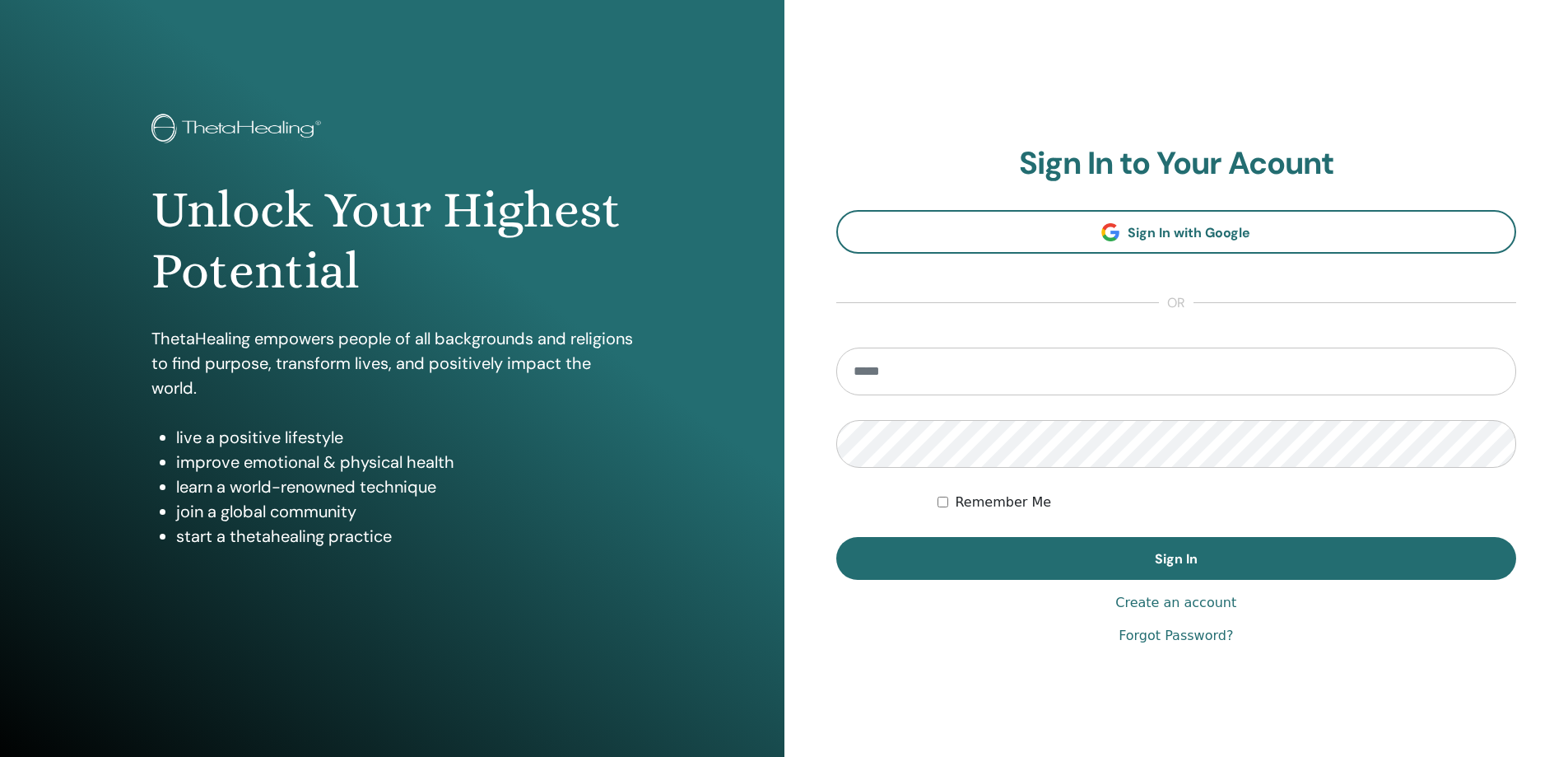
type input "**********"
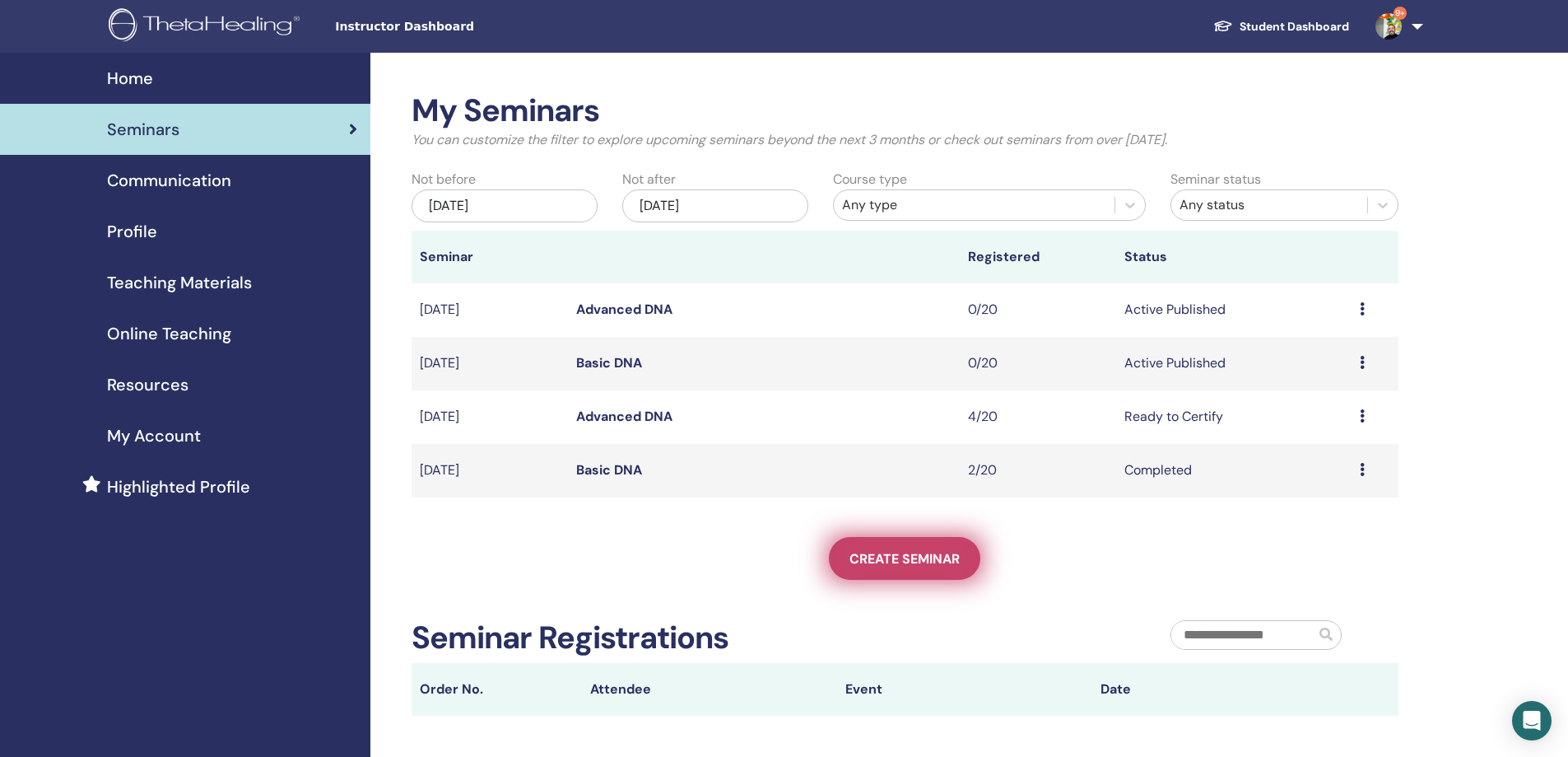
click at [899, 553] on span "Create seminar" at bounding box center [905, 558] width 110 height 17
click at [1251, 25] on link "Student Dashboard" at bounding box center [1282, 27] width 162 height 30
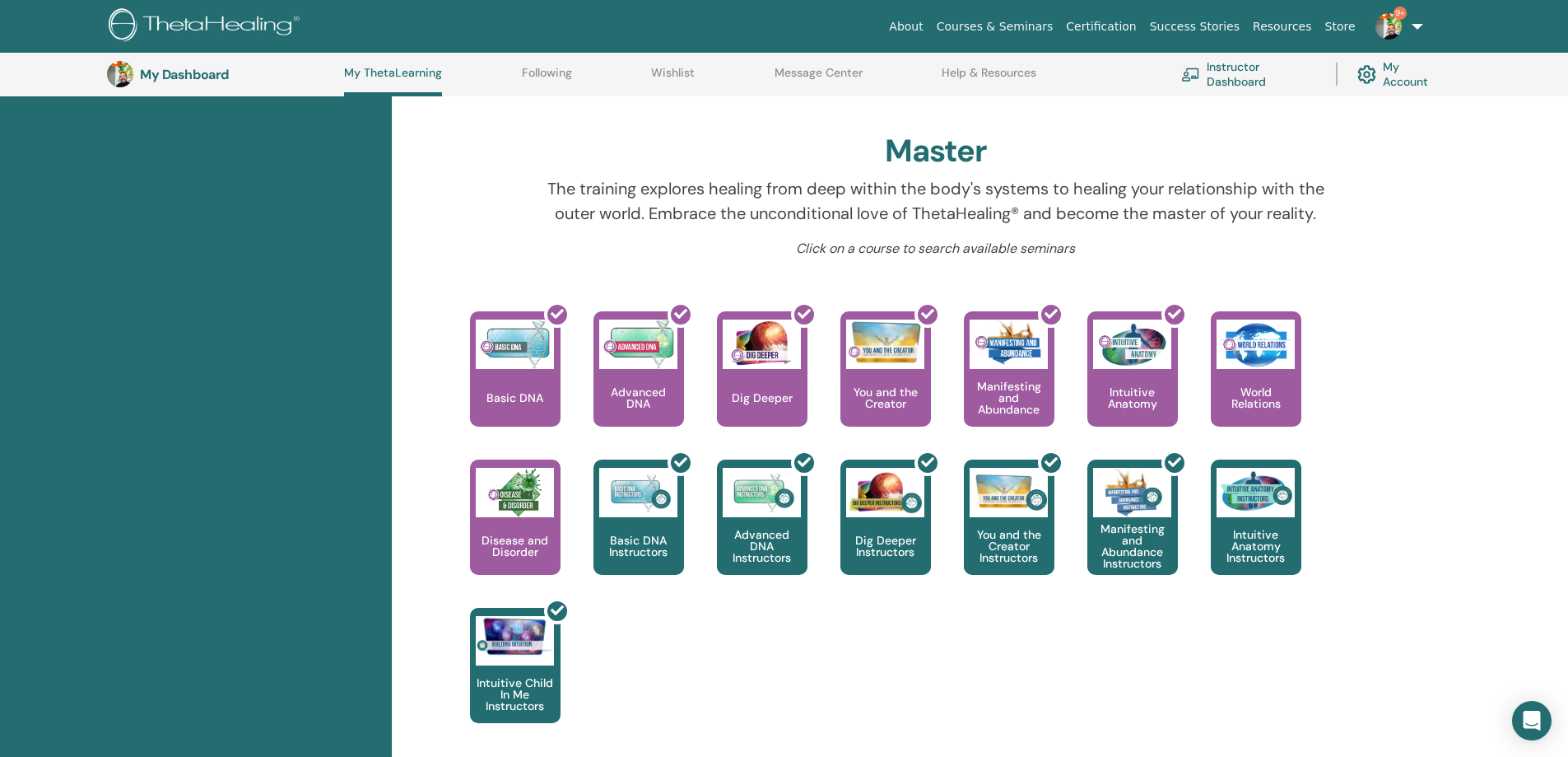
scroll to position [481, 0]
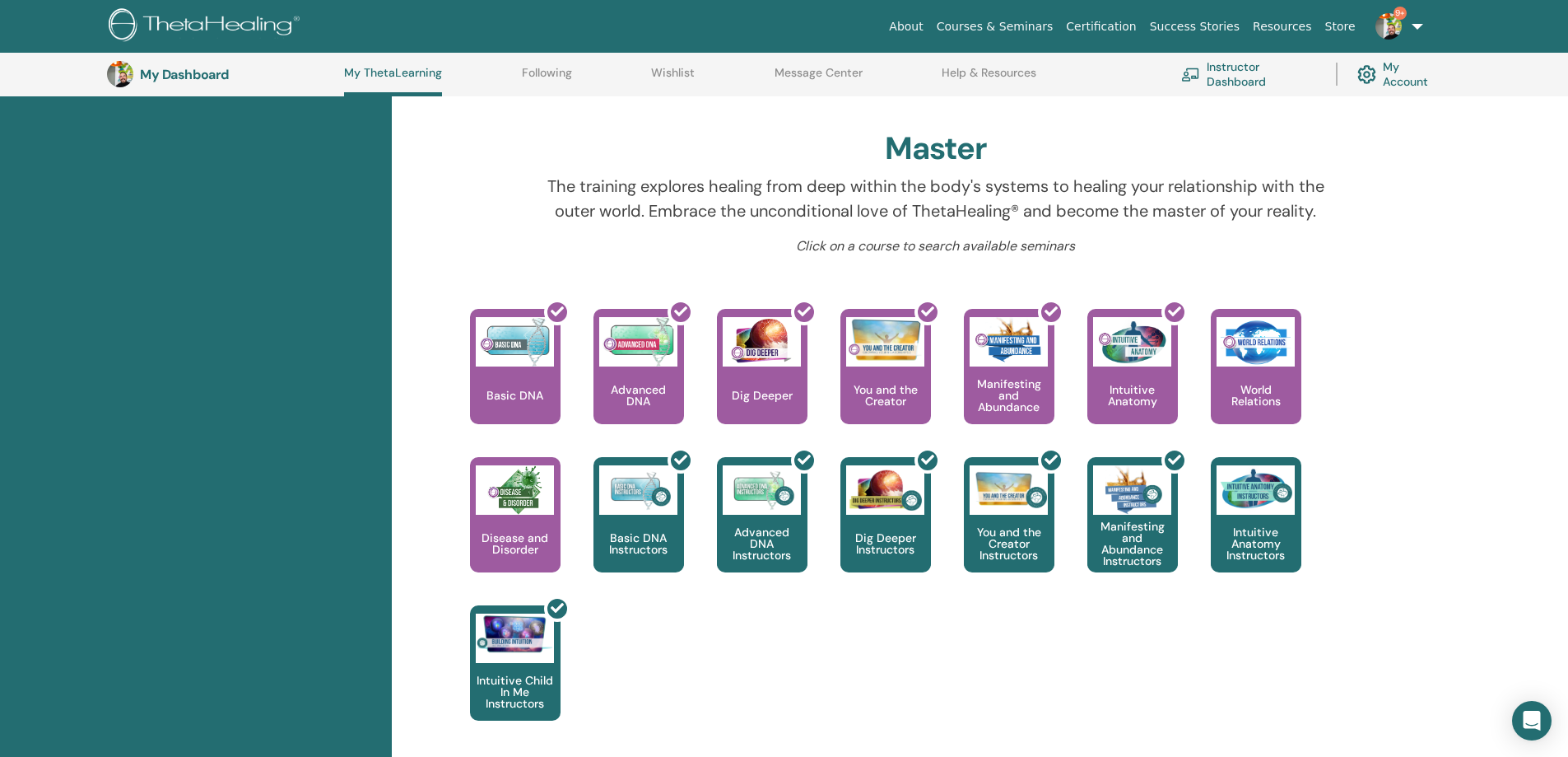
click at [1217, 79] on link "Instructor Dashboard" at bounding box center [1249, 74] width 135 height 36
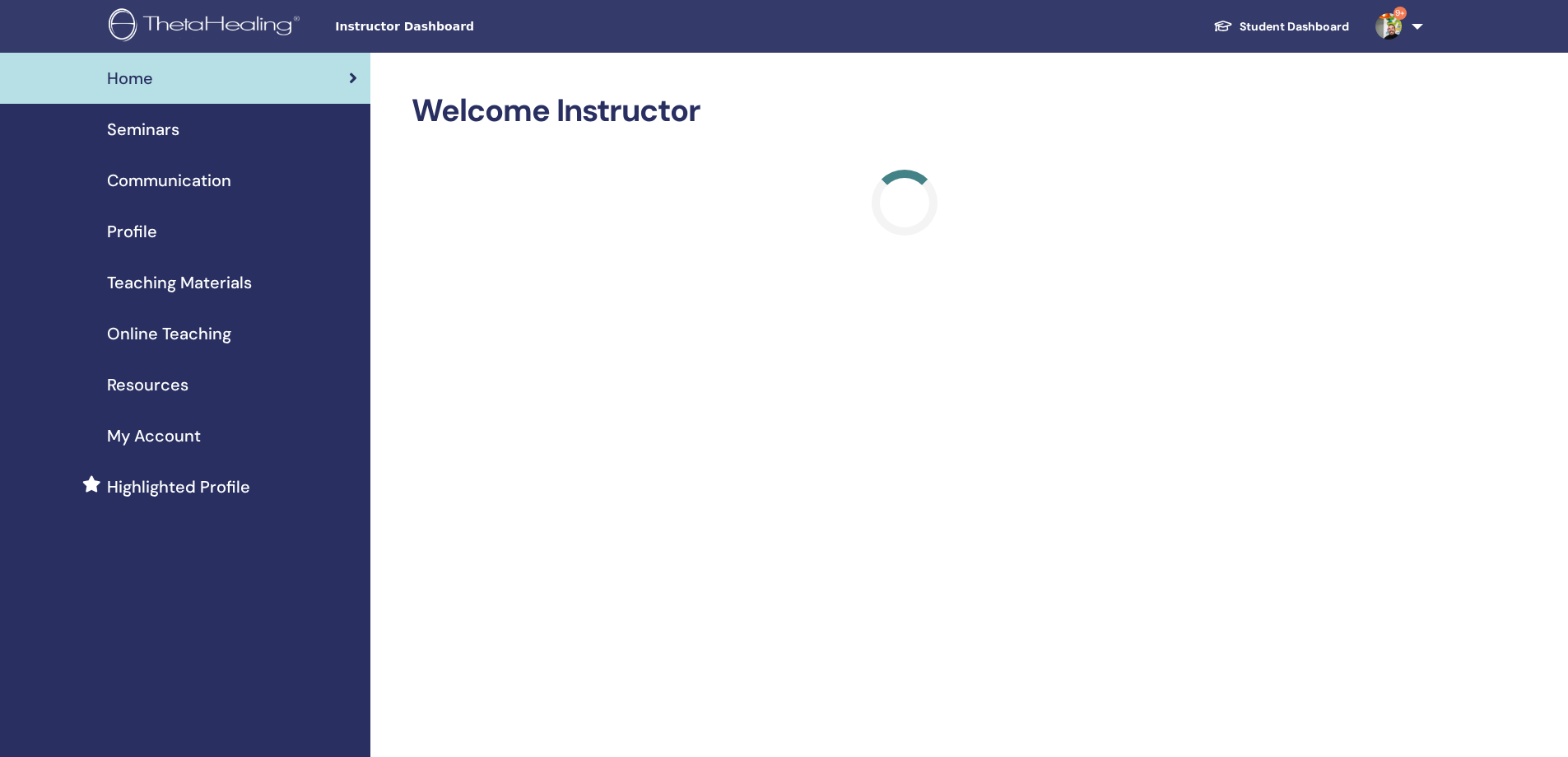
click at [168, 134] on span "Seminars" at bounding box center [143, 129] width 73 height 25
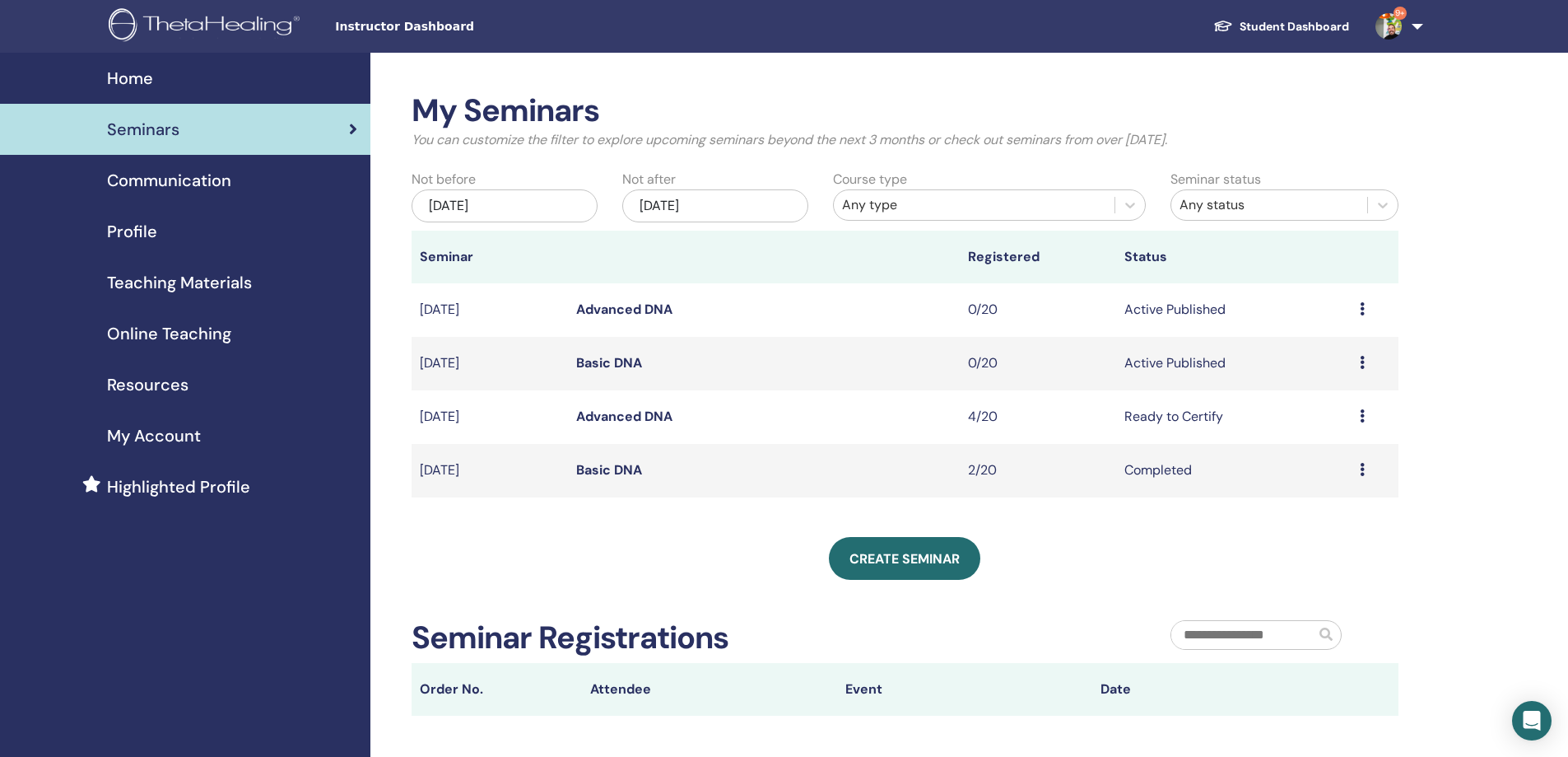
click at [1365, 312] on div "Preview Edit Attendees Cancel" at bounding box center [1375, 309] width 30 height 19
click at [1361, 413] on icon at bounding box center [1362, 415] width 5 height 13
click at [602, 418] on link "Advanced DNA" at bounding box center [624, 416] width 97 height 17
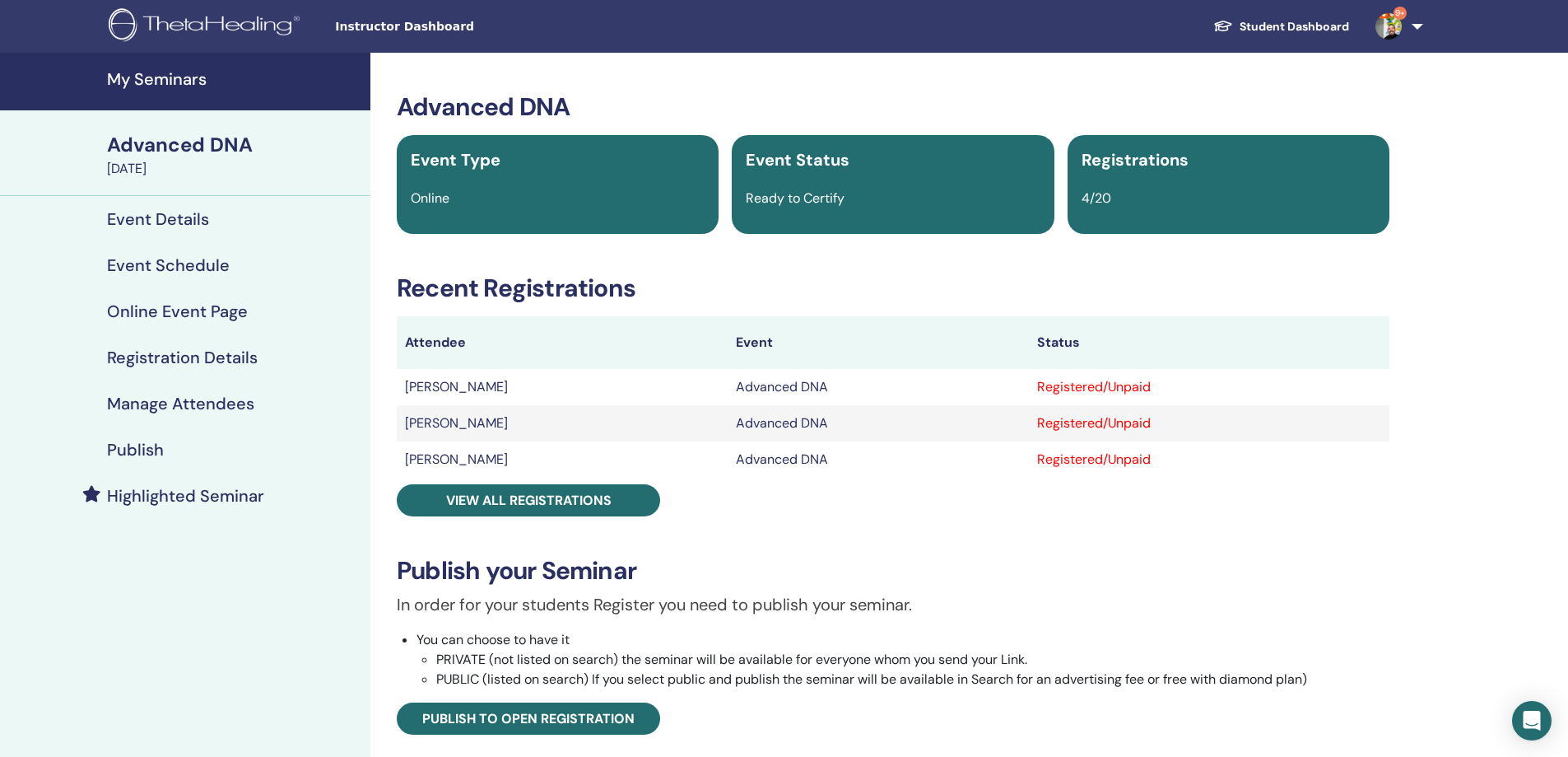
click at [511, 385] on td "[PERSON_NAME]" at bounding box center [562, 387] width 331 height 36
click at [500, 385] on td "Mirjam Hartmann" at bounding box center [562, 387] width 331 height 36
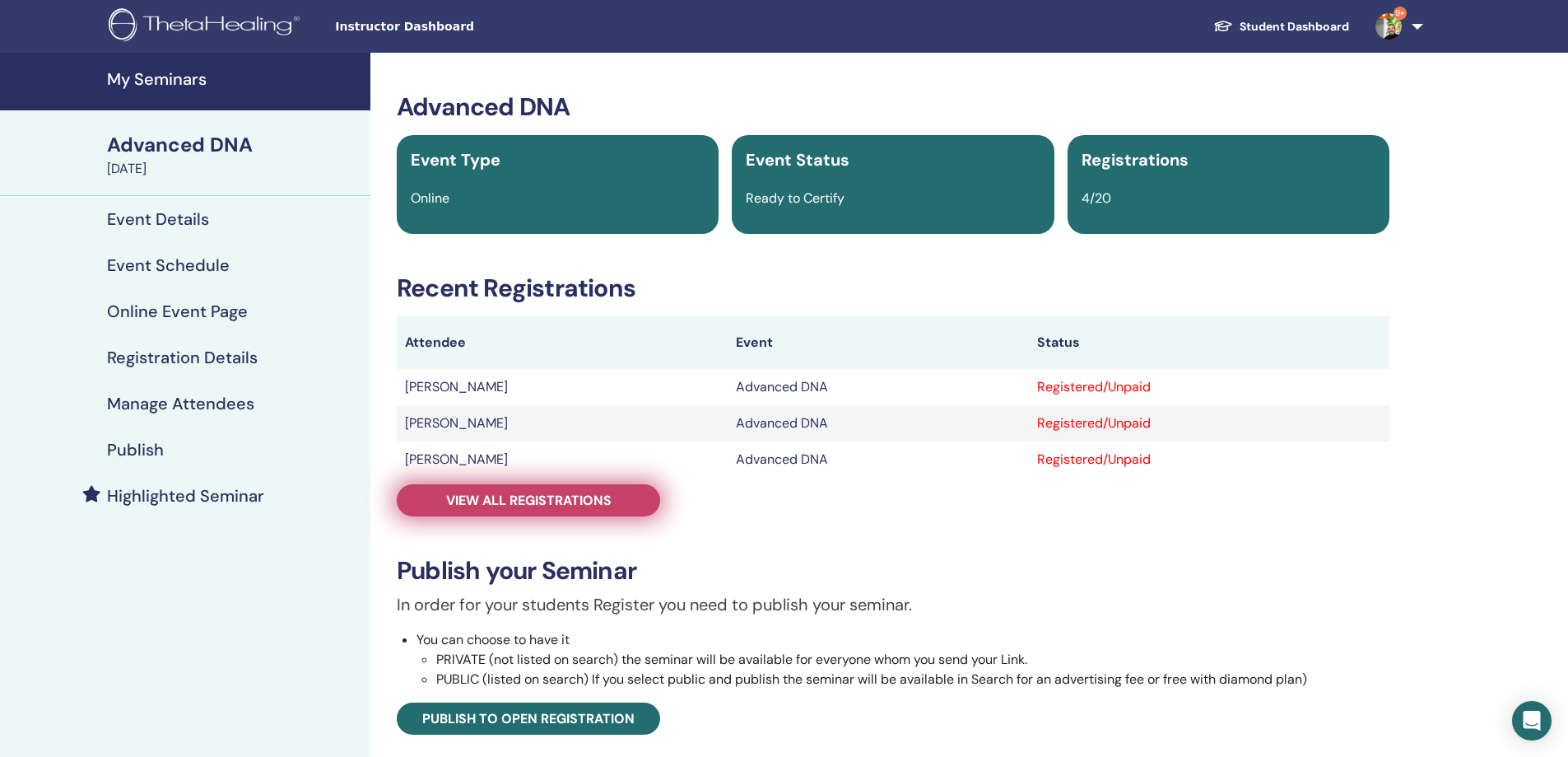
click at [533, 494] on span "View all registrations" at bounding box center [529, 500] width 166 height 17
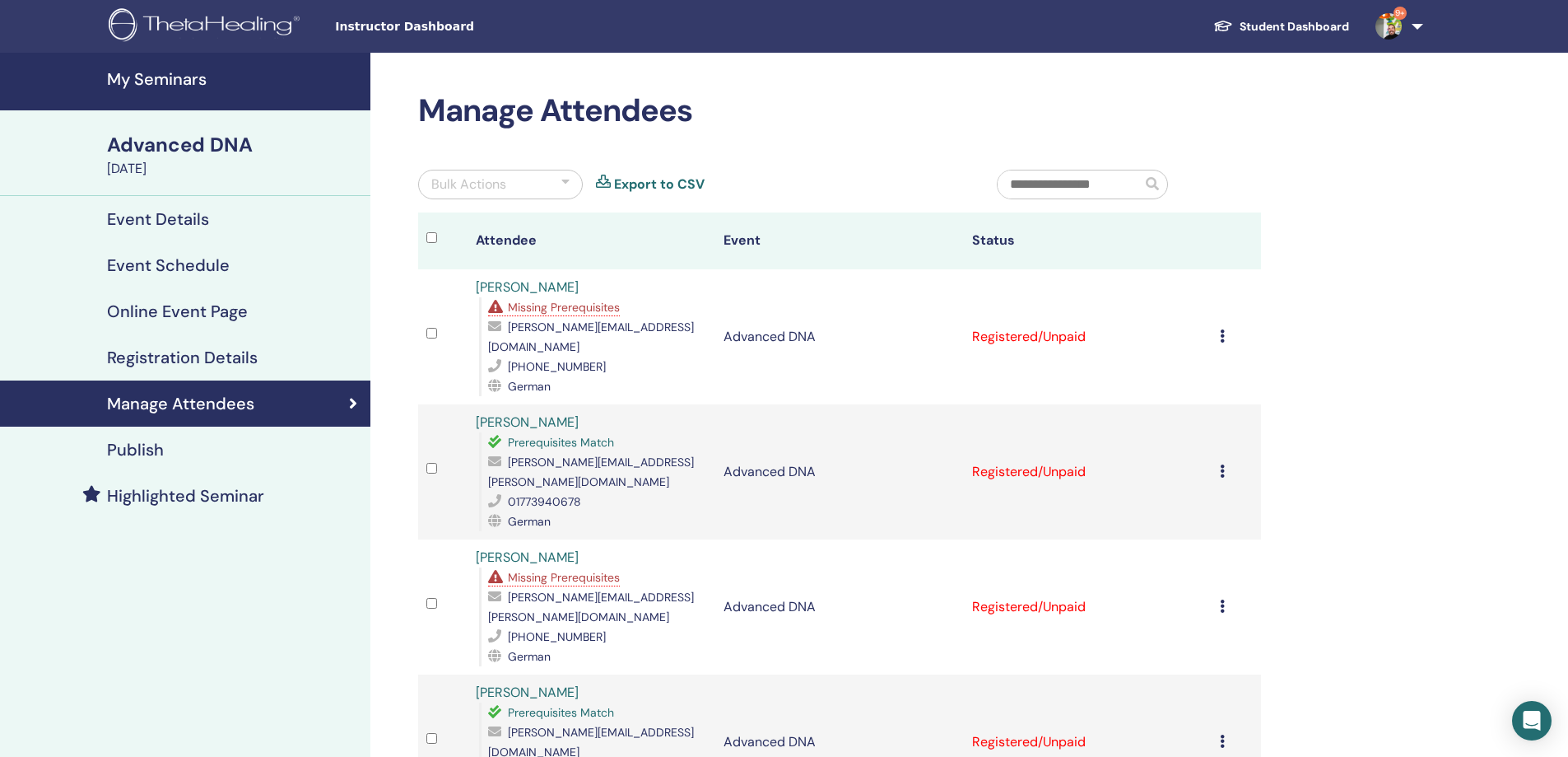
click at [1221, 330] on icon at bounding box center [1222, 336] width 5 height 13
